Goal: Transaction & Acquisition: Obtain resource

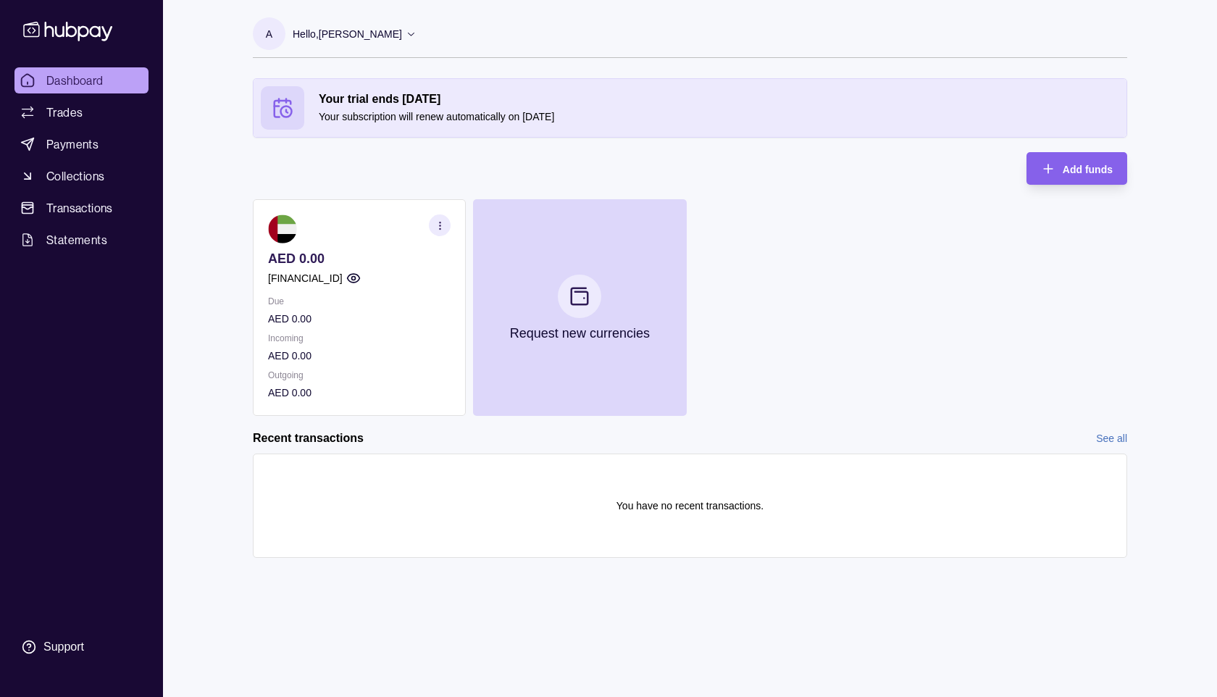
click at [259, 277] on section "AED 0.00 [FINANCIAL_ID] Due AED 0.00 Incoming AED 0.00 Outgoing AED 0.00" at bounding box center [359, 307] width 213 height 217
click at [275, 280] on p "[FINANCIAL_ID]" at bounding box center [305, 278] width 75 height 16
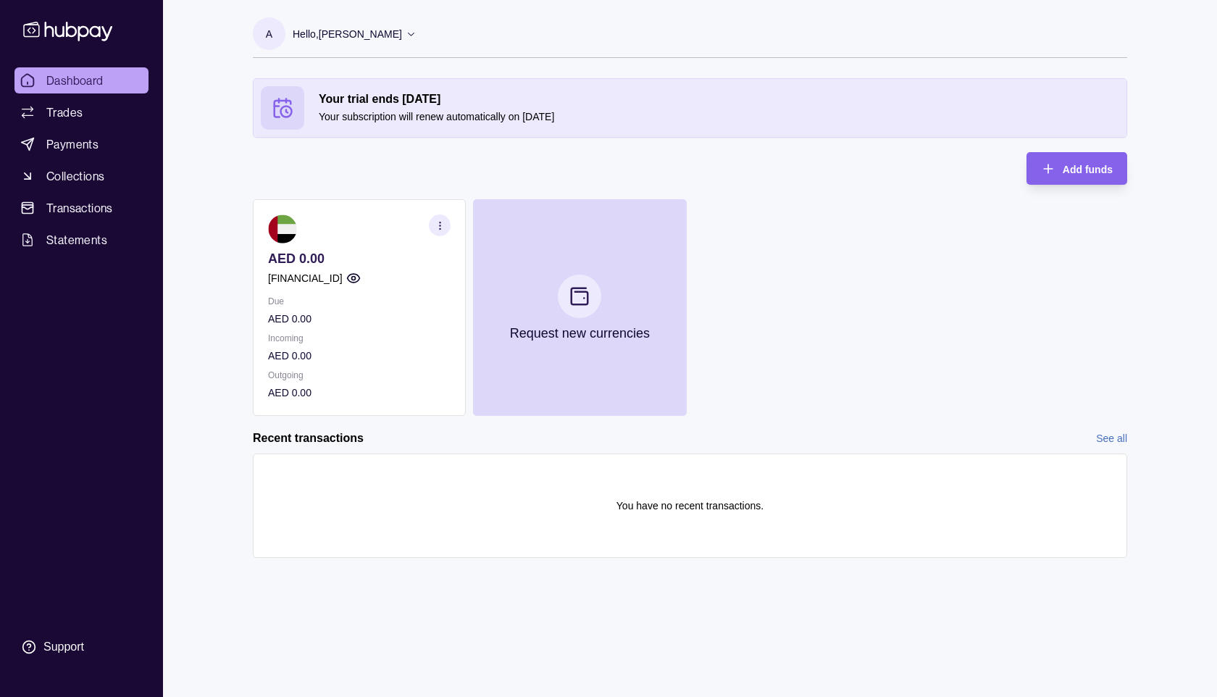
click at [275, 280] on p "[FINANCIAL_ID]" at bounding box center [305, 278] width 75 height 16
click at [444, 223] on icon "button" at bounding box center [440, 225] width 11 height 11
click at [325, 301] on link "Download account details" at bounding box center [351, 298] width 116 height 16
